Goal: Check status: Check status

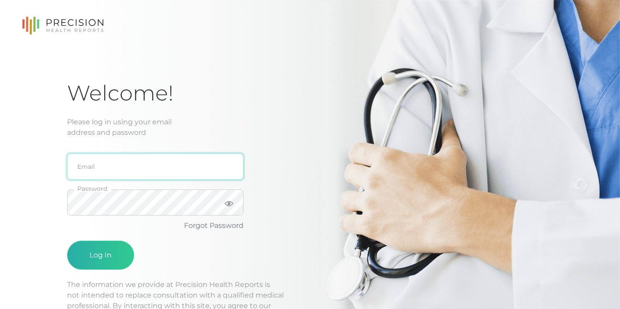
type input "[EMAIL_ADDRESS][DOMAIN_NAME]"
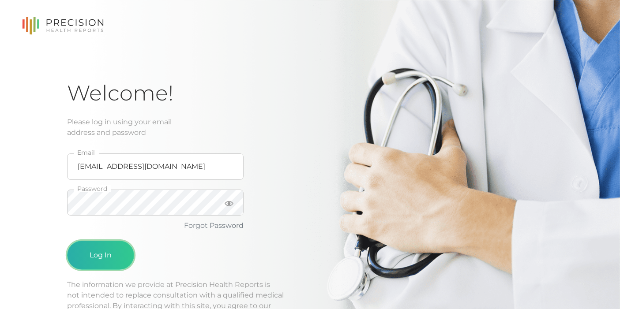
click at [106, 249] on button "Log In" at bounding box center [100, 255] width 67 height 29
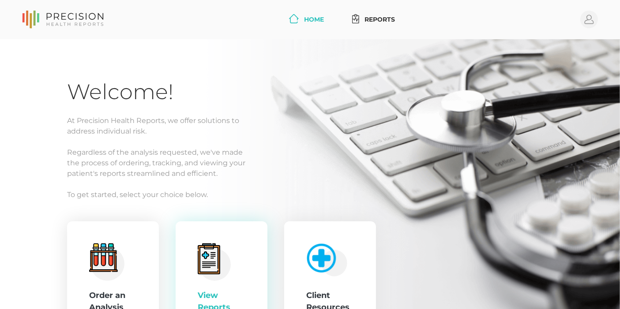
click at [218, 267] on icon at bounding box center [209, 259] width 23 height 31
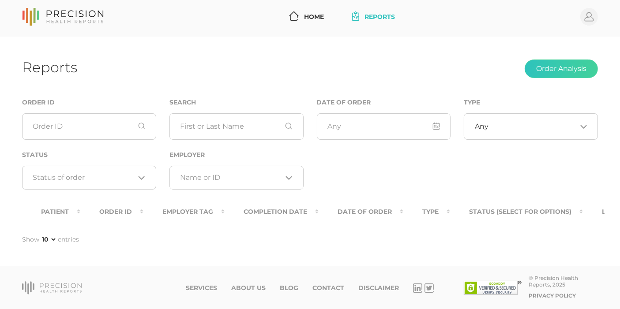
scroll to position [11, 0]
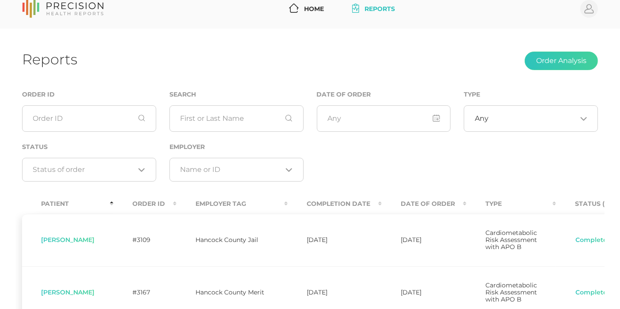
click at [381, 204] on th "Completion Date" at bounding box center [335, 204] width 94 height 20
click at [381, 204] on th "Completion Date" at bounding box center [341, 204] width 94 height 20
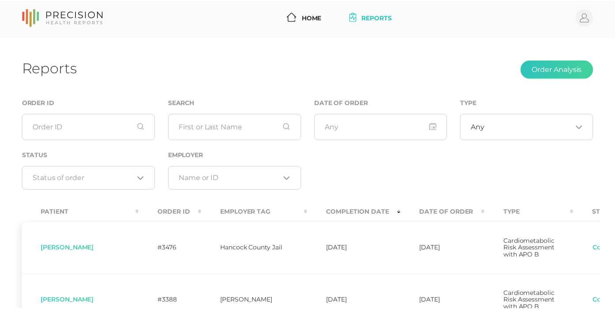
scroll to position [0, 0]
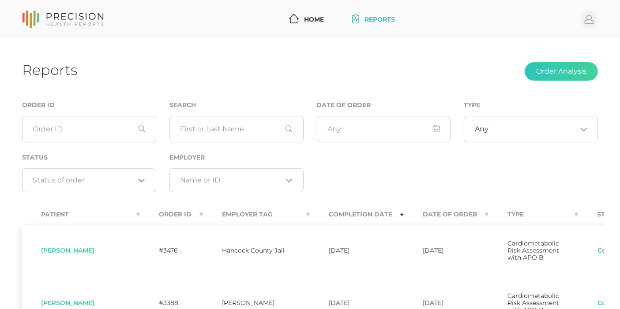
click at [597, 255] on button "Completed" at bounding box center [615, 251] width 37 height 9
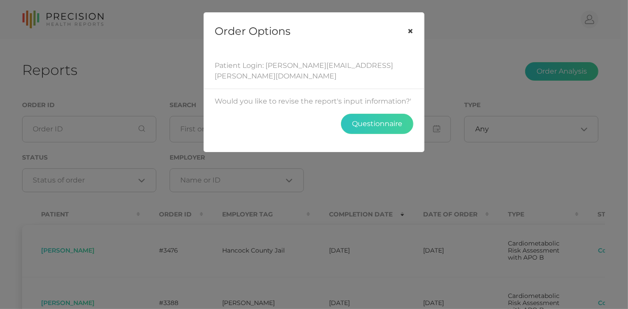
click at [409, 29] on button "×" at bounding box center [409, 31] width 27 height 37
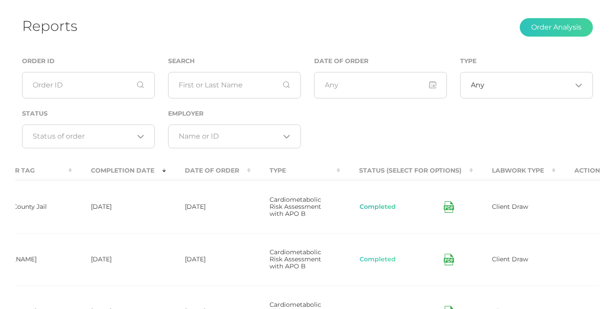
scroll to position [98, 0]
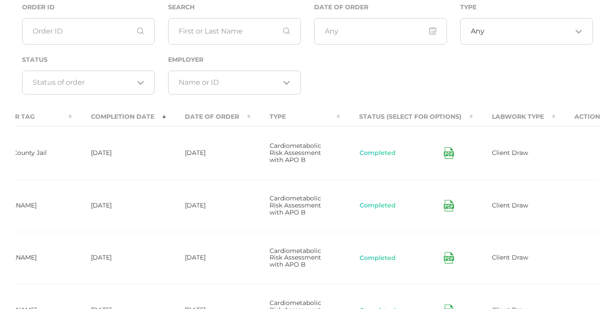
click at [444, 155] on icon at bounding box center [449, 152] width 10 height 11
